Goal: Information Seeking & Learning: Learn about a topic

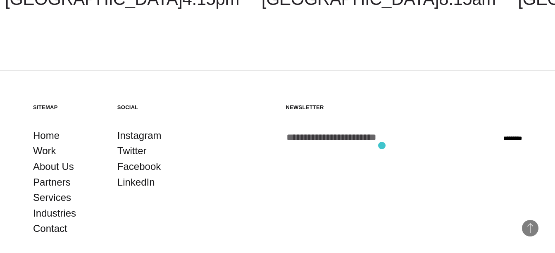
scroll to position [2791, 0]
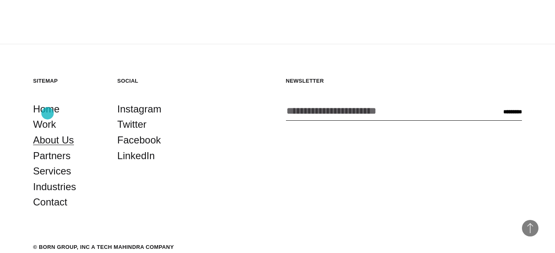
click at [48, 132] on link "About Us" at bounding box center [53, 140] width 41 height 16
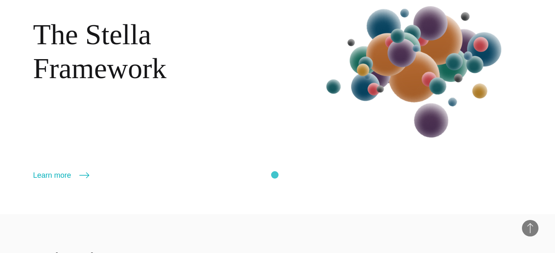
scroll to position [860, 0]
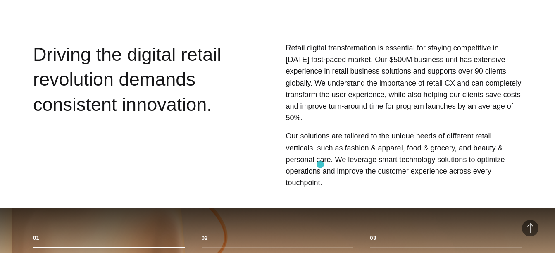
scroll to position [260, 0]
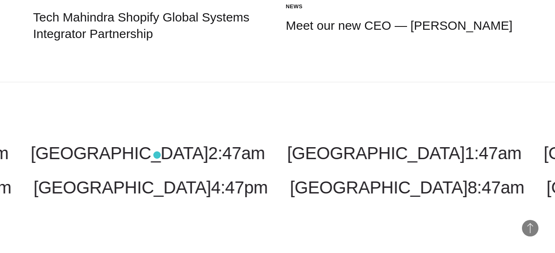
scroll to position [1873, 0]
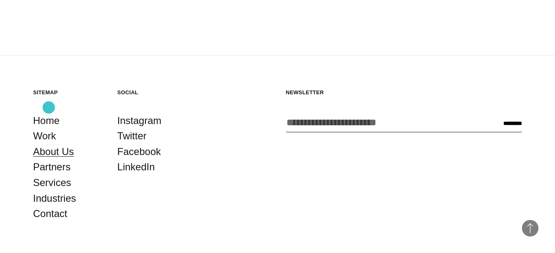
click at [49, 144] on link "About Us" at bounding box center [53, 152] width 41 height 16
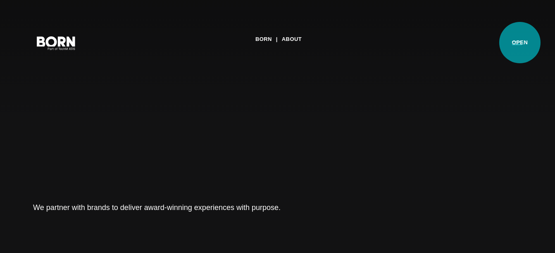
click at [520, 43] on button "Primary Menu" at bounding box center [517, 42] width 20 height 17
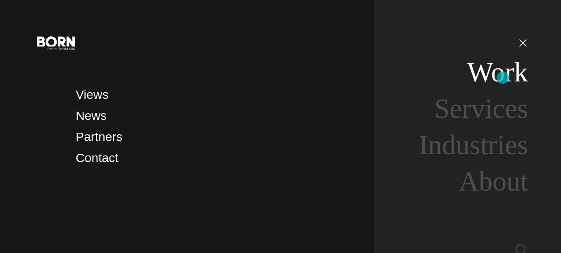
click at [503, 78] on link "Work" at bounding box center [497, 72] width 61 height 31
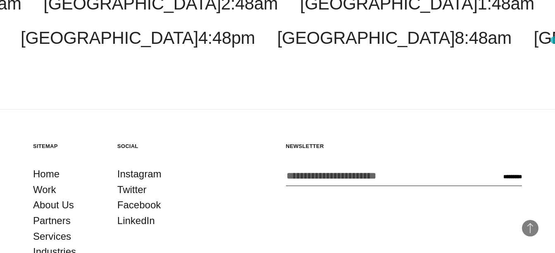
scroll to position [2437, 0]
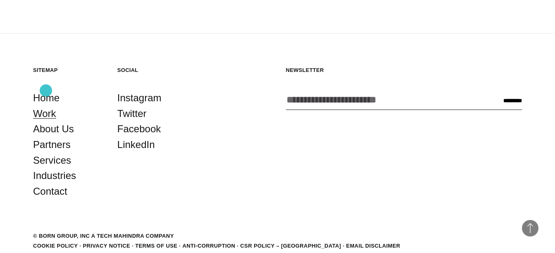
click at [46, 106] on link "Work" at bounding box center [44, 114] width 23 height 16
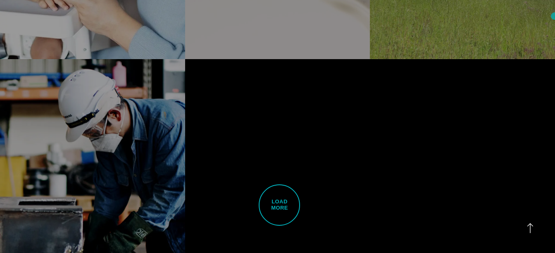
scroll to position [1920, 0]
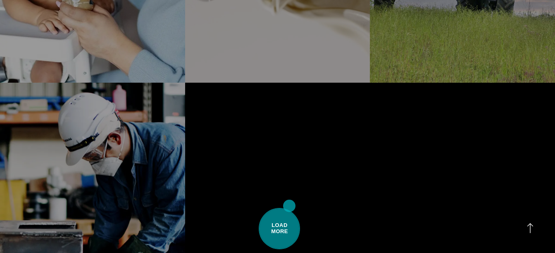
click at [289, 208] on span "Load More" at bounding box center [279, 228] width 41 height 41
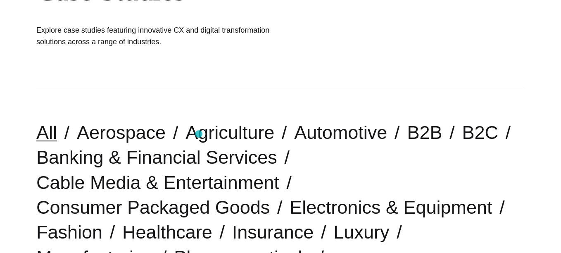
scroll to position [0, 0]
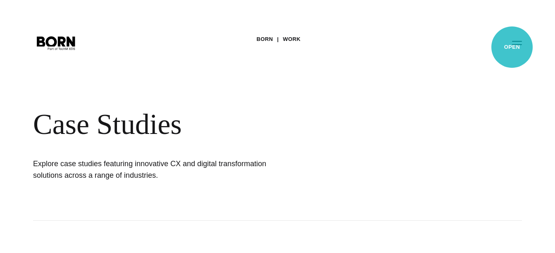
click at [512, 47] on button "Primary Menu" at bounding box center [517, 42] width 20 height 17
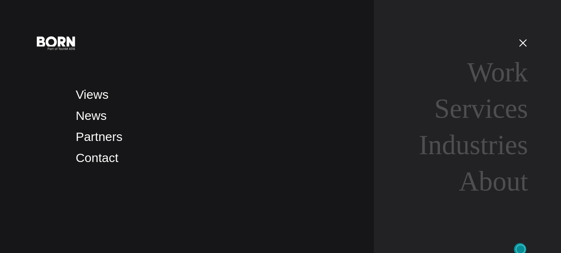
click at [520, 249] on img at bounding box center [522, 250] width 12 height 12
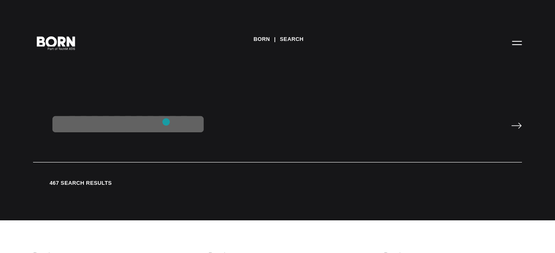
click at [166, 122] on input "text" at bounding box center [277, 134] width 489 height 55
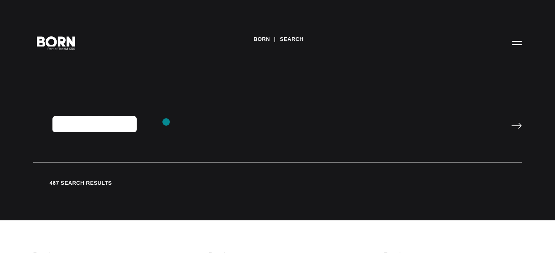
type input "********"
click at [511, 122] on input "image" at bounding box center [516, 125] width 11 height 7
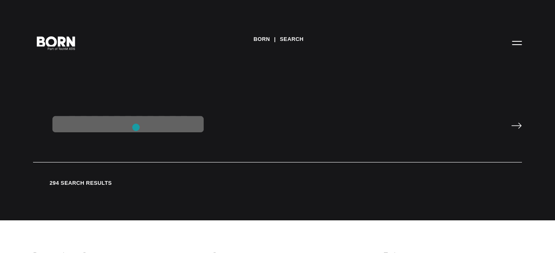
click at [136, 127] on input "text" at bounding box center [277, 134] width 489 height 55
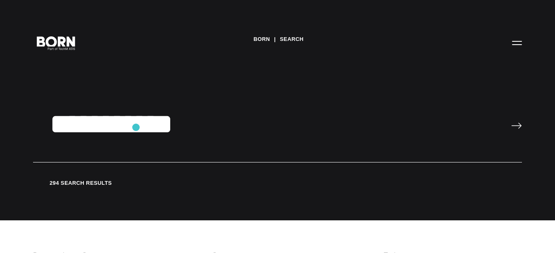
type input "**********"
click at [511, 122] on input "image" at bounding box center [516, 125] width 11 height 7
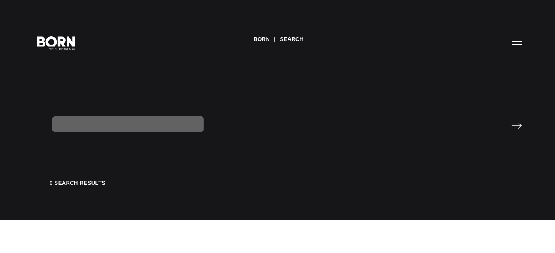
click at [136, 127] on input "text" at bounding box center [277, 134] width 489 height 55
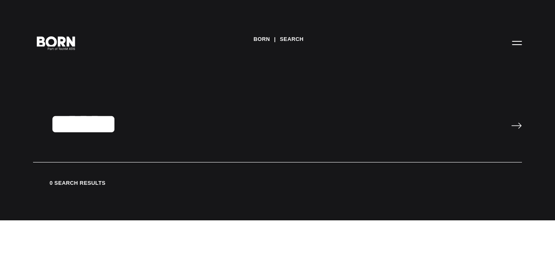
type input "******"
click at [511, 122] on input "image" at bounding box center [516, 125] width 11 height 7
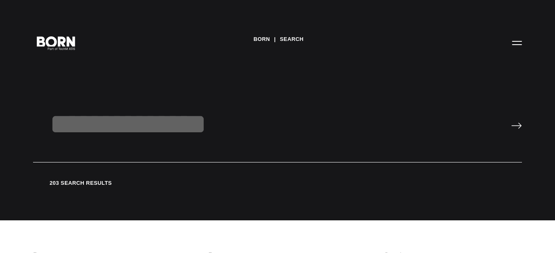
click at [136, 127] on input "text" at bounding box center [277, 134] width 489 height 55
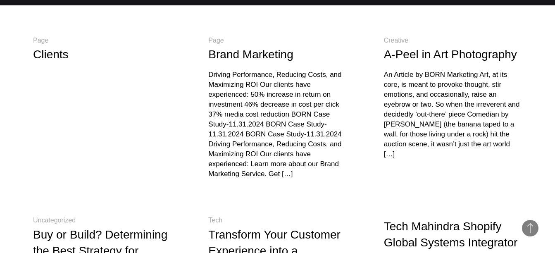
scroll to position [214, 0]
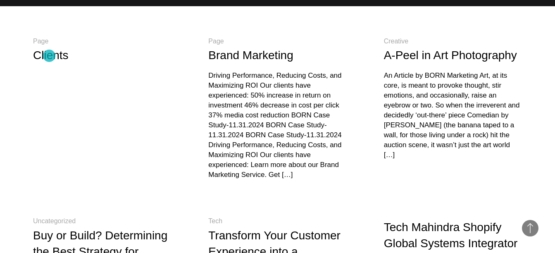
click at [49, 56] on link "Clients" at bounding box center [51, 55] width 36 height 13
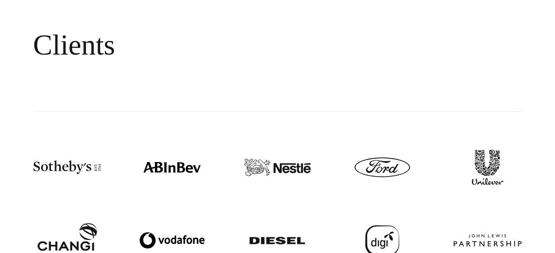
scroll to position [60, 0]
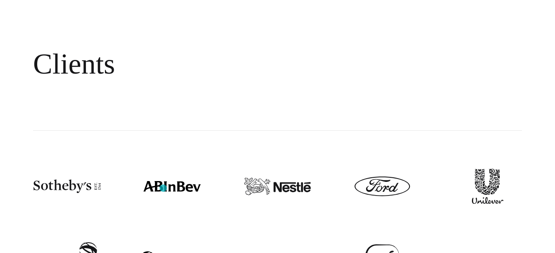
click at [163, 188] on img at bounding box center [171, 186] width 57 height 11
click at [49, 185] on img at bounding box center [66, 186] width 67 height 14
